Goal: Task Accomplishment & Management: Complete application form

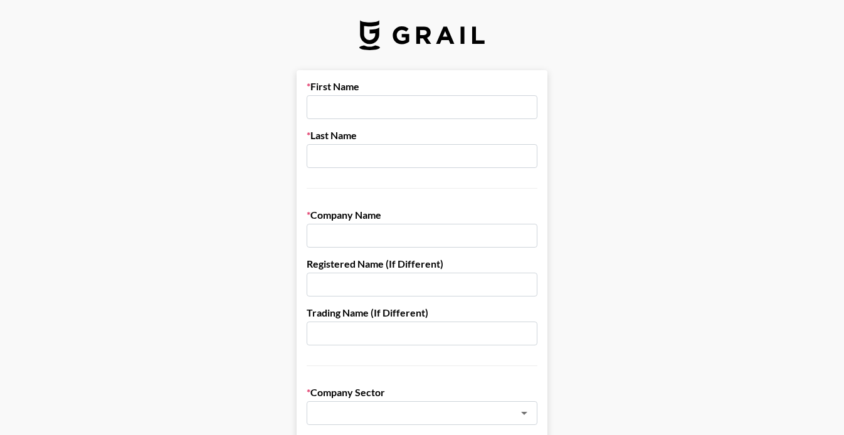
click at [408, 110] on input "text" at bounding box center [422, 107] width 231 height 24
type input "Kayla"
type input "Spear"
click at [387, 242] on input "text" at bounding box center [422, 236] width 231 height 24
type input "DERMAE"
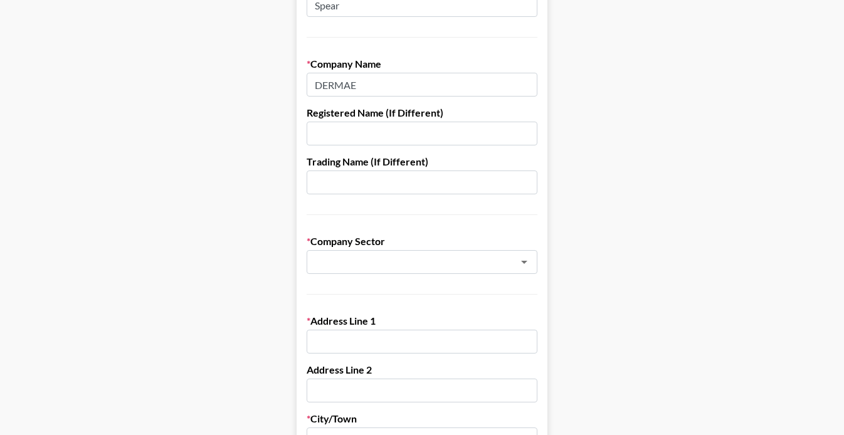
scroll to position [152, 0]
click at [381, 255] on input "text" at bounding box center [405, 262] width 182 height 14
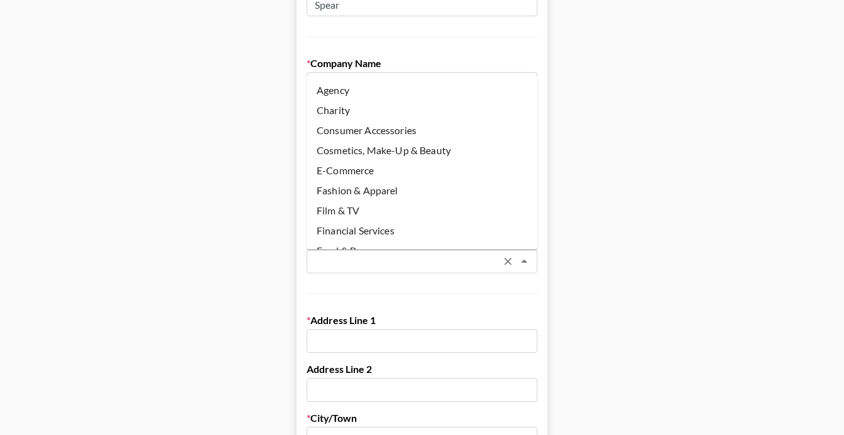
click at [403, 154] on li "Cosmetics, Make-Up & Beauty" at bounding box center [422, 150] width 231 height 20
type input "Cosmetics, Make-Up & Beauty"
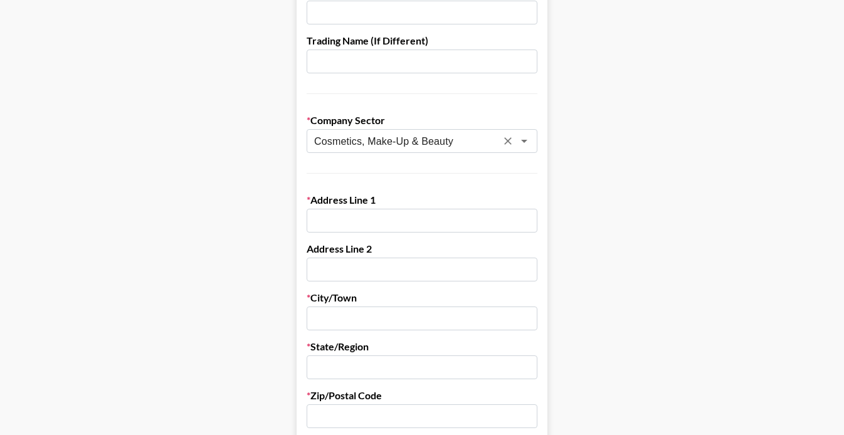
scroll to position [275, 0]
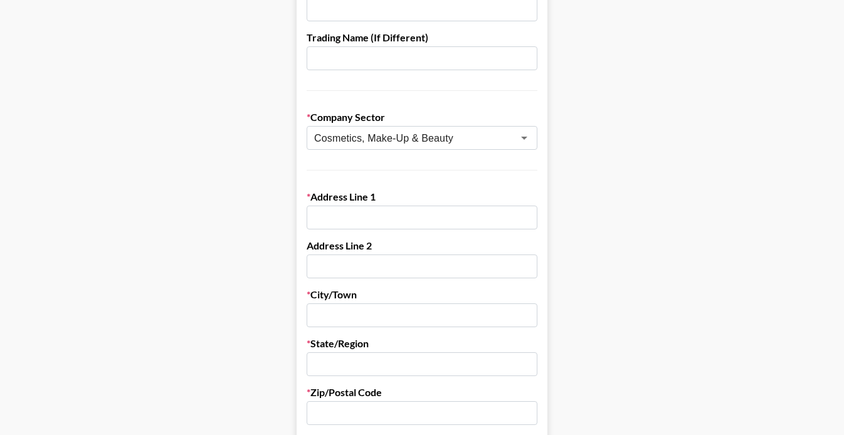
click at [364, 320] on input "text" at bounding box center [422, 316] width 231 height 24
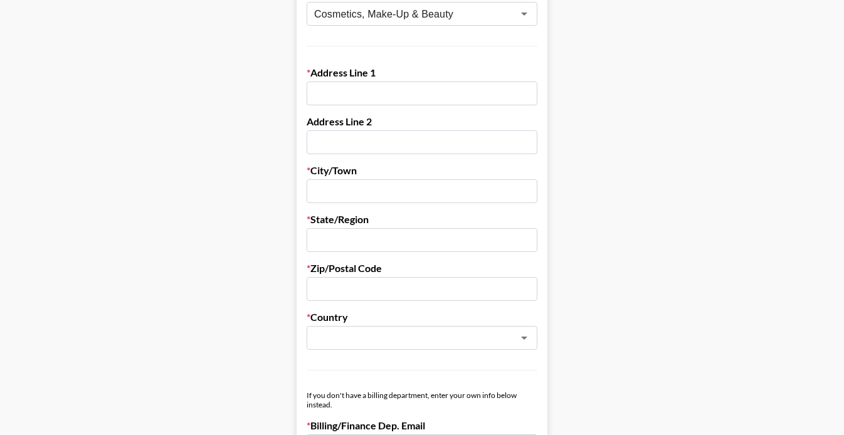
scroll to position [404, 0]
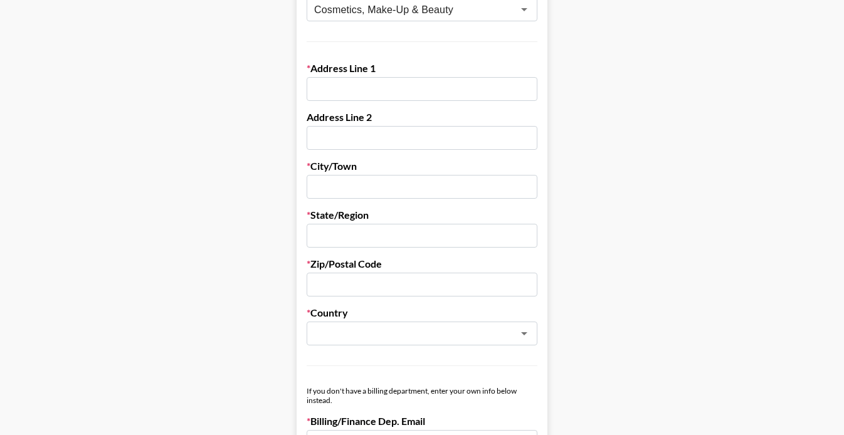
click at [339, 241] on input "text" at bounding box center [422, 236] width 231 height 24
type input "NY"
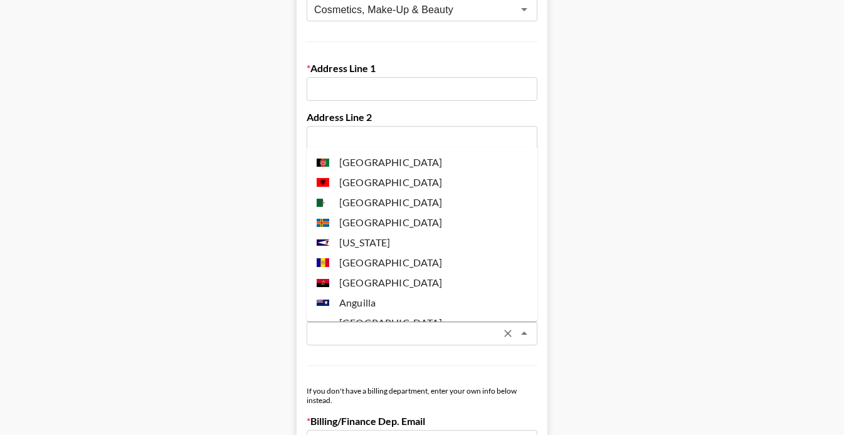
click at [321, 328] on input "text" at bounding box center [405, 334] width 182 height 14
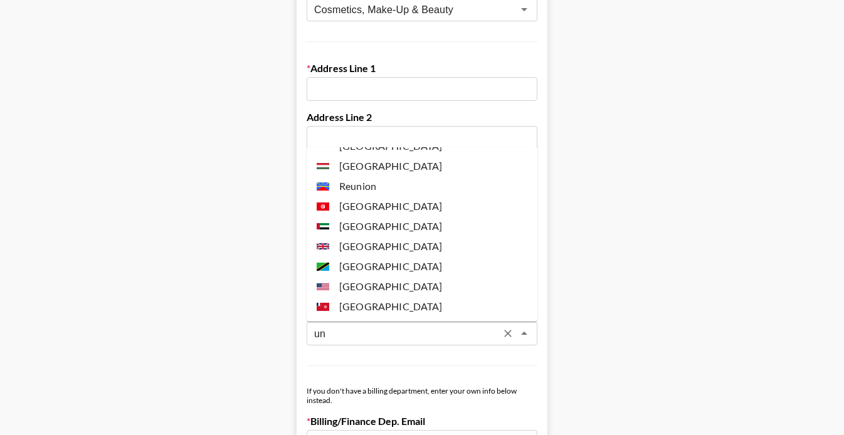
scroll to position [35, 0]
click at [357, 288] on li "[GEOGRAPHIC_DATA]" at bounding box center [422, 288] width 231 height 20
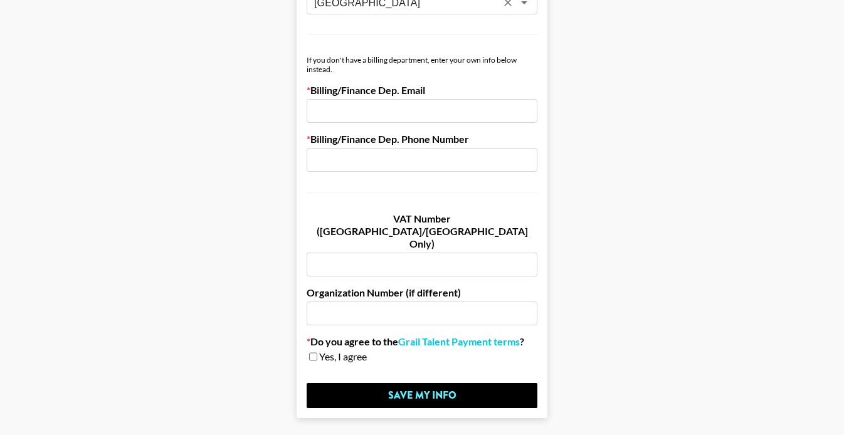
scroll to position [734, 0]
type input "[GEOGRAPHIC_DATA]"
click at [312, 353] on input "checkbox" at bounding box center [313, 357] width 8 height 9
checkbox input "true"
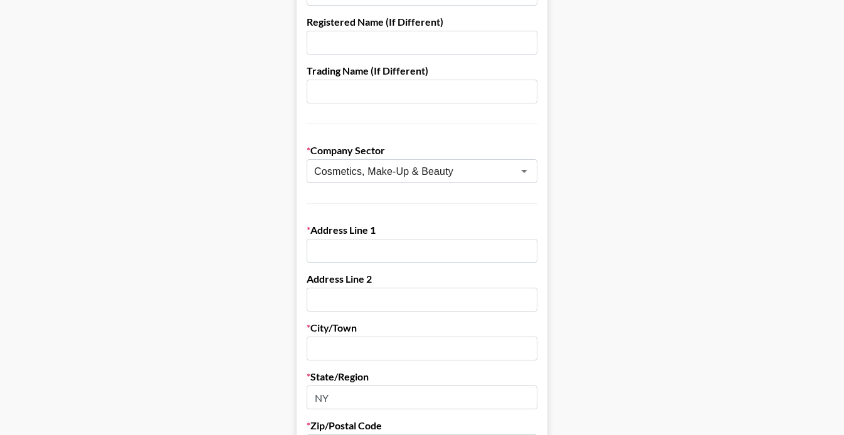
scroll to position [210, 0]
